Goal: Task Accomplishment & Management: Manage account settings

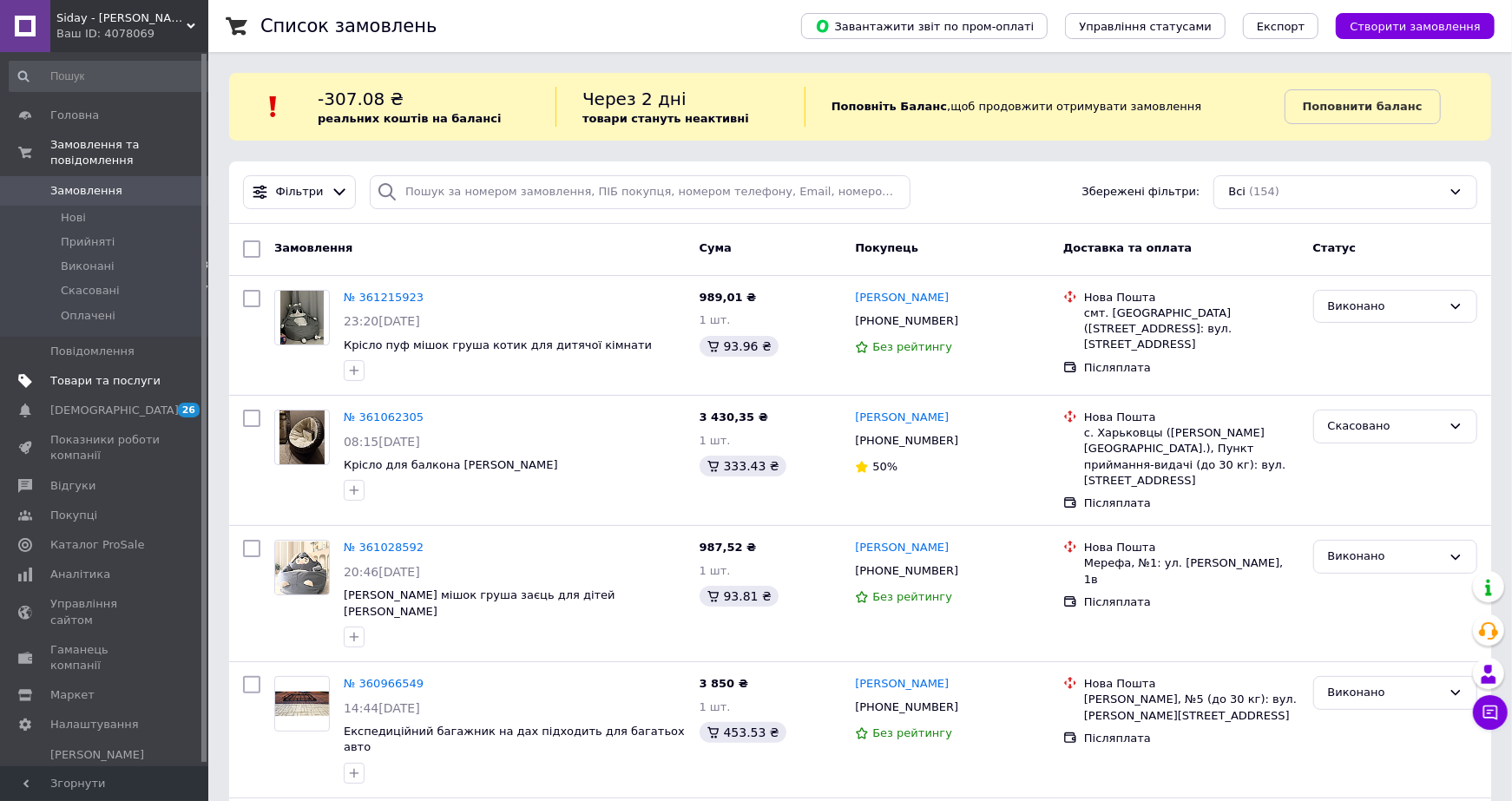
click at [127, 384] on span "Товари та послуги" at bounding box center [106, 381] width 111 height 15
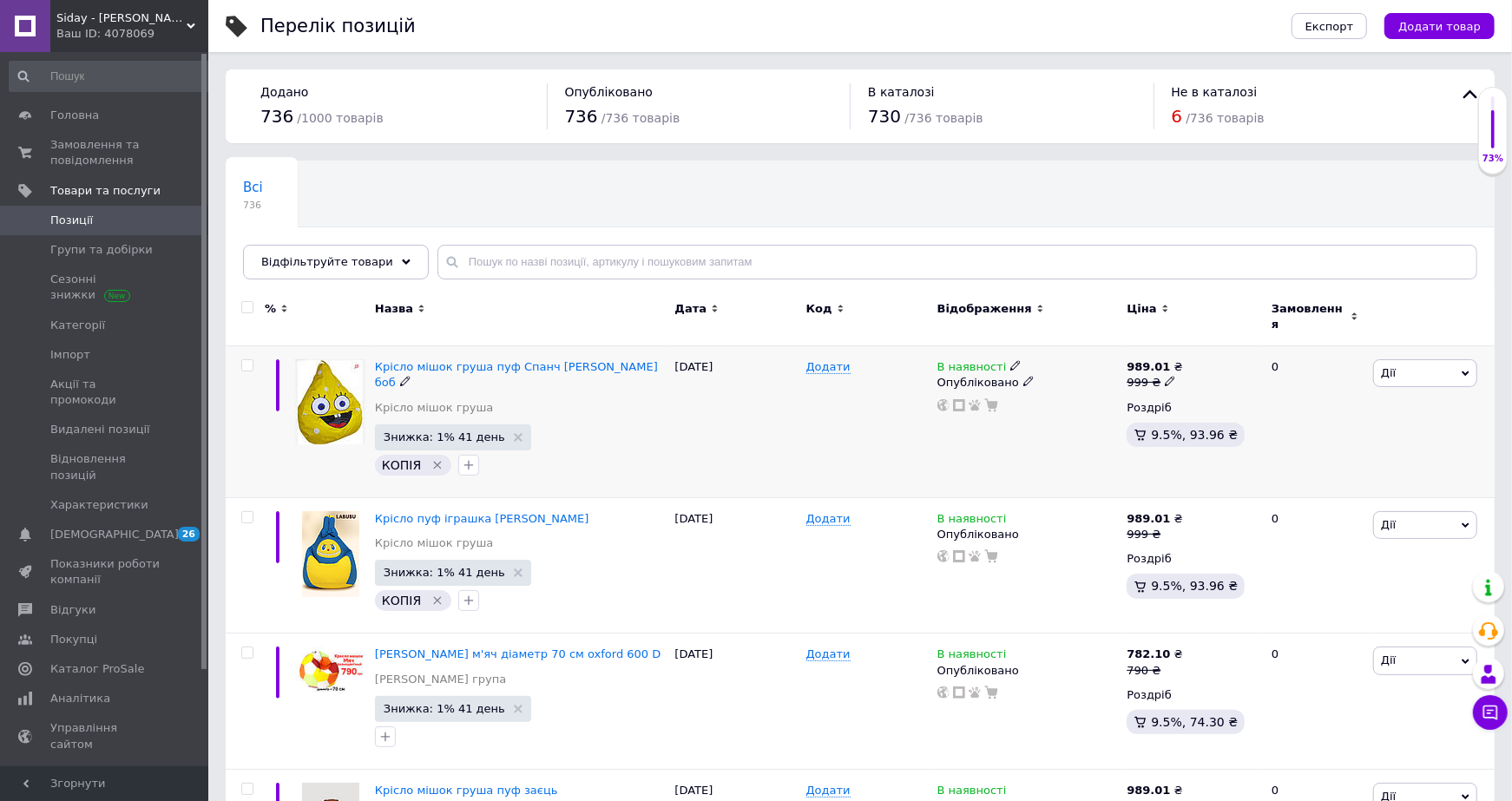
click at [252, 360] on input "checkbox" at bounding box center [247, 366] width 11 height 11
checkbox input "true"
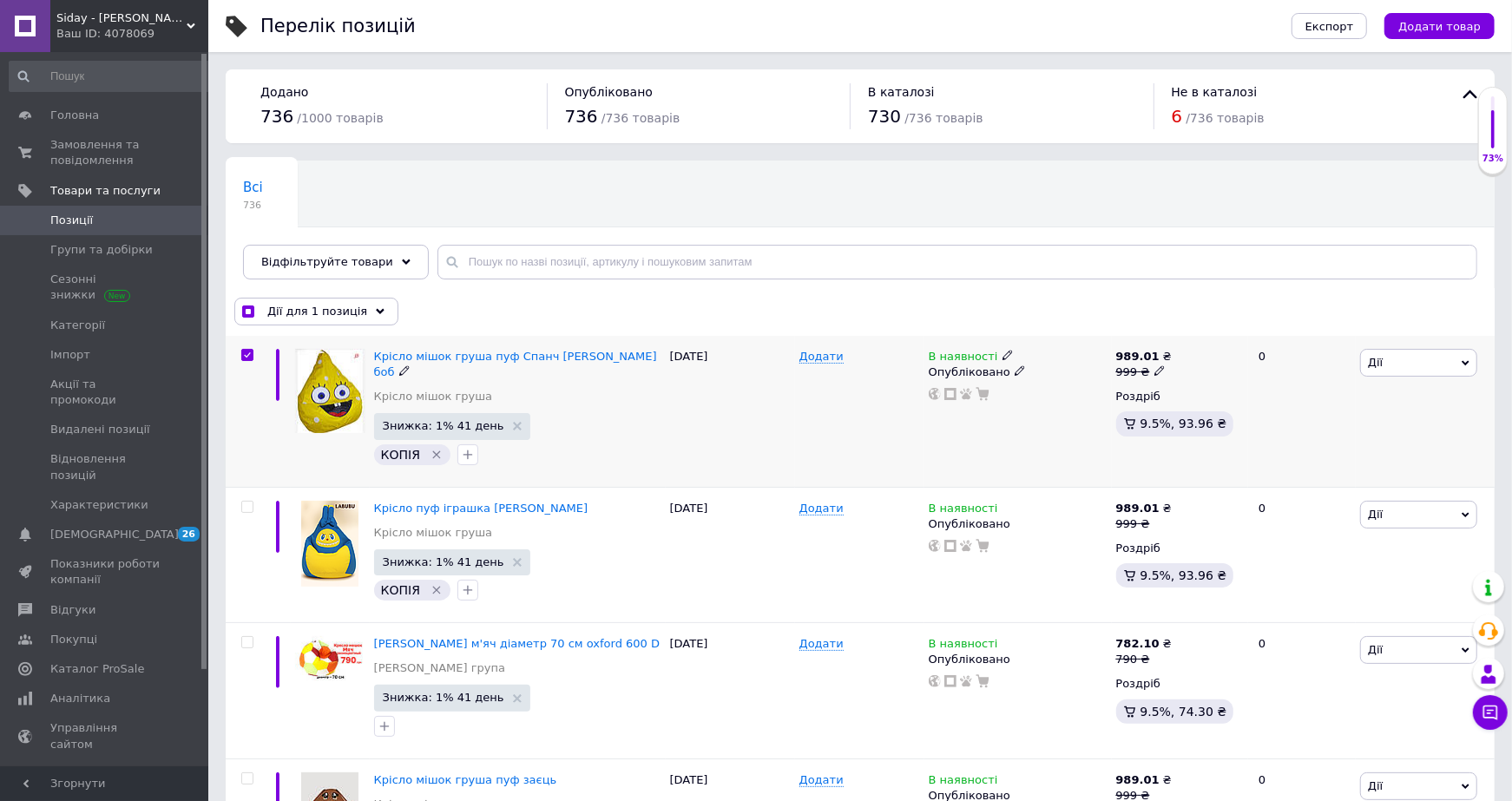
click at [1430, 376] on div "[PERSON_NAME] Підняти на початок групи Копіювати Знижка Подарунок Супутні Прихо…" at bounding box center [1425, 411] width 139 height 151
click at [1429, 361] on span "Дії" at bounding box center [1419, 362] width 117 height 28
click at [1354, 443] on li "Копіювати" at bounding box center [1361, 445] width 230 height 25
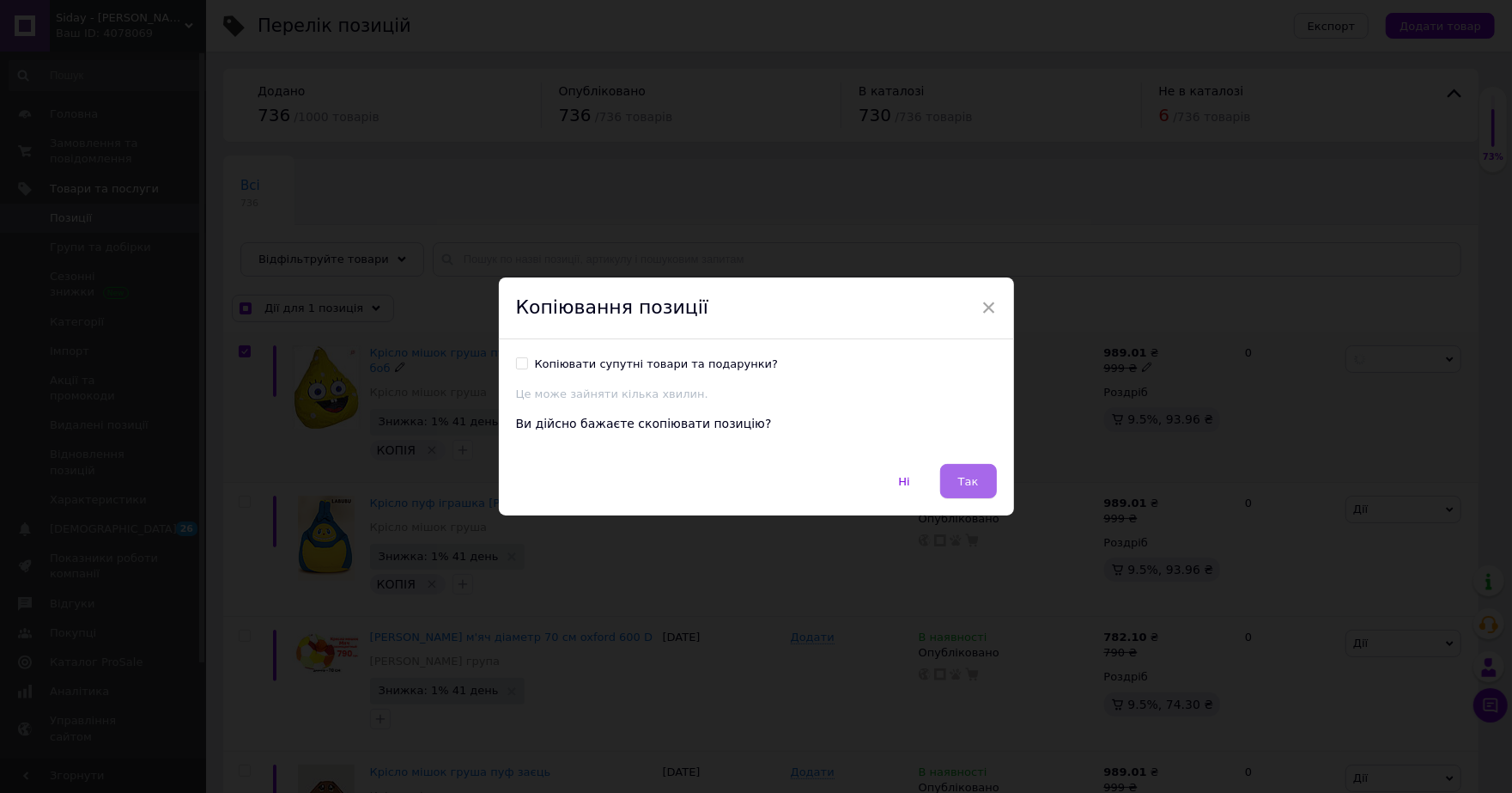
click at [951, 482] on button "Так" at bounding box center [969, 481] width 57 height 34
checkbox input "true"
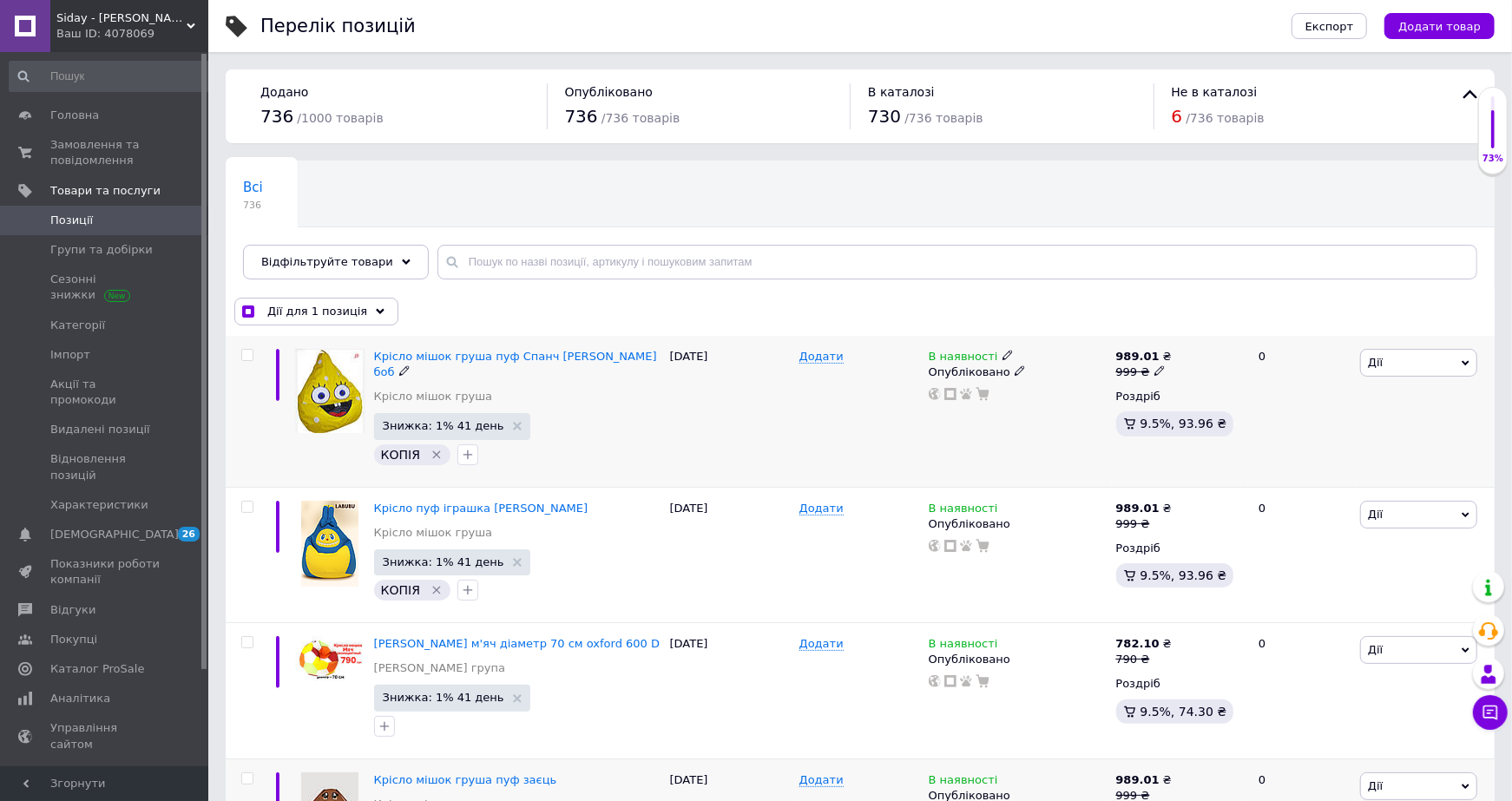
checkbox input "false"
